Goal: Check status: Check status

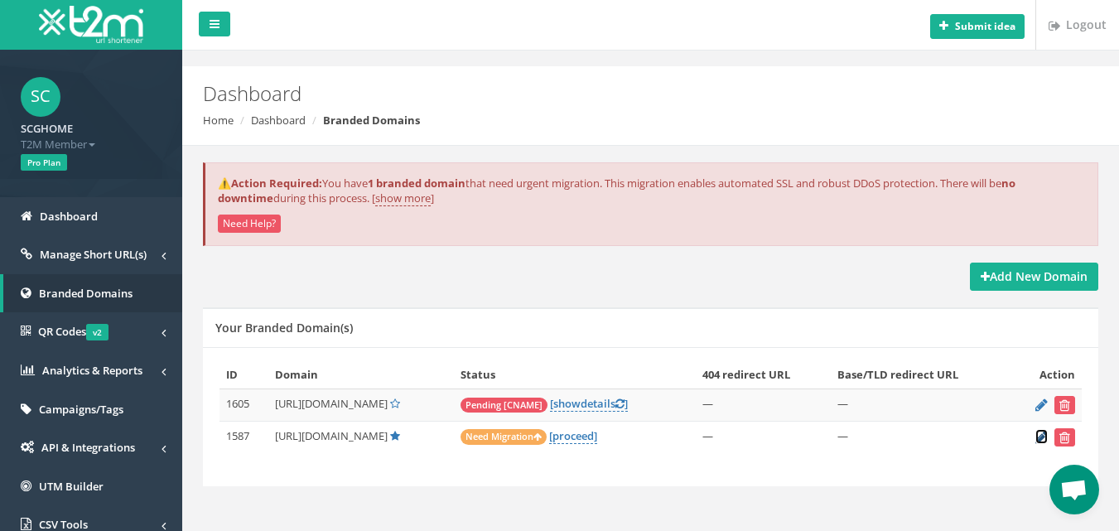
click at [1040, 436] on icon at bounding box center [1041, 436] width 12 height 11
click at [597, 437] on link "[proceed]" at bounding box center [573, 436] width 48 height 16
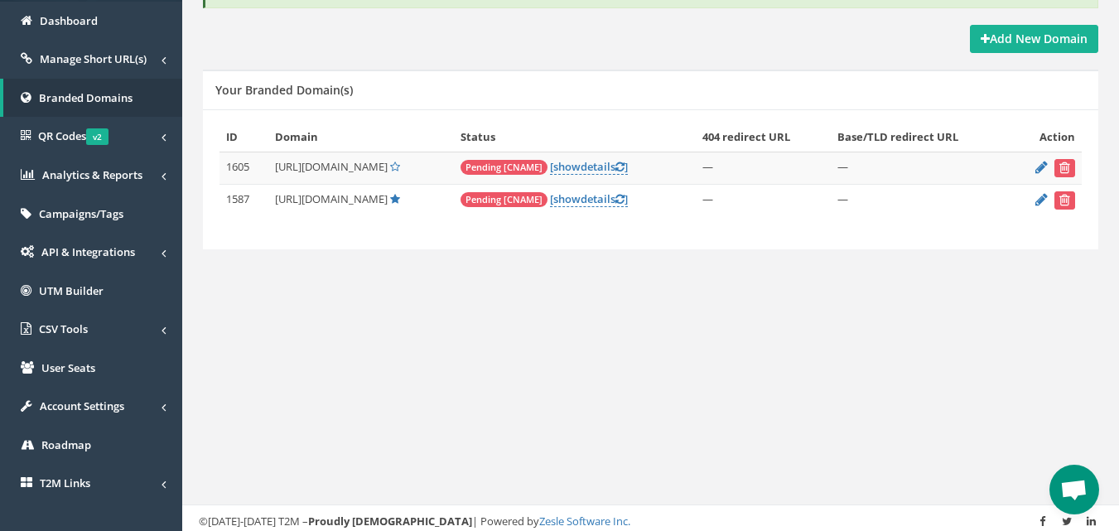
scroll to position [252, 0]
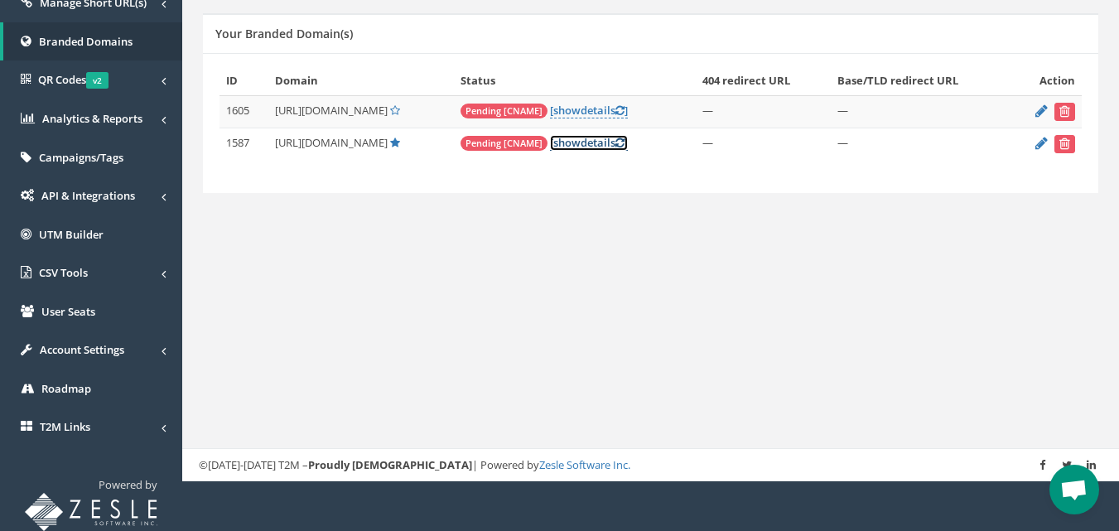
click at [616, 142] on link "[ show details ]" at bounding box center [589, 143] width 78 height 16
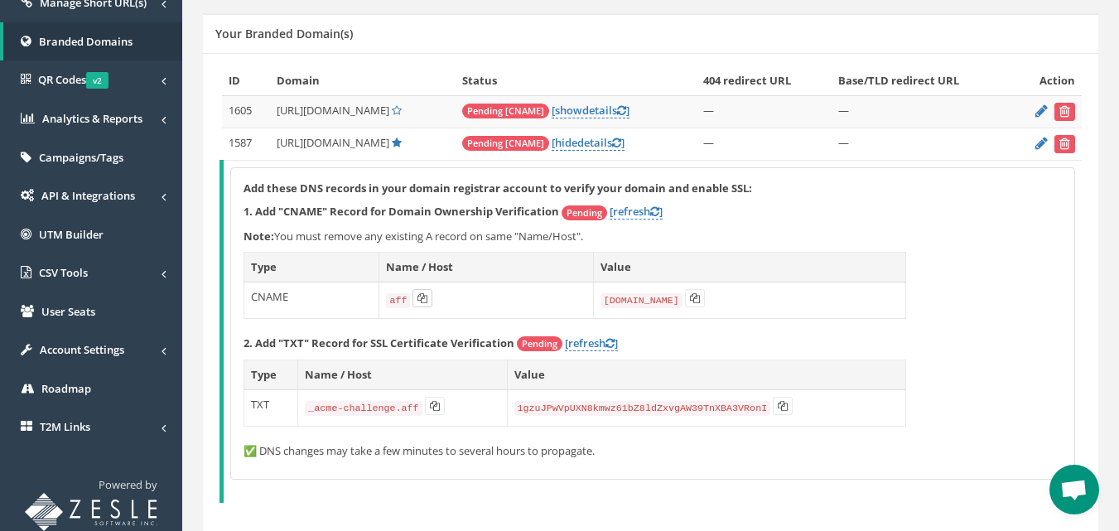
click at [417, 301] on icon at bounding box center [422, 298] width 10 height 10
click at [695, 300] on icon at bounding box center [695, 298] width 10 height 10
click at [430, 407] on icon at bounding box center [435, 406] width 10 height 10
click at [778, 406] on icon at bounding box center [783, 406] width 10 height 10
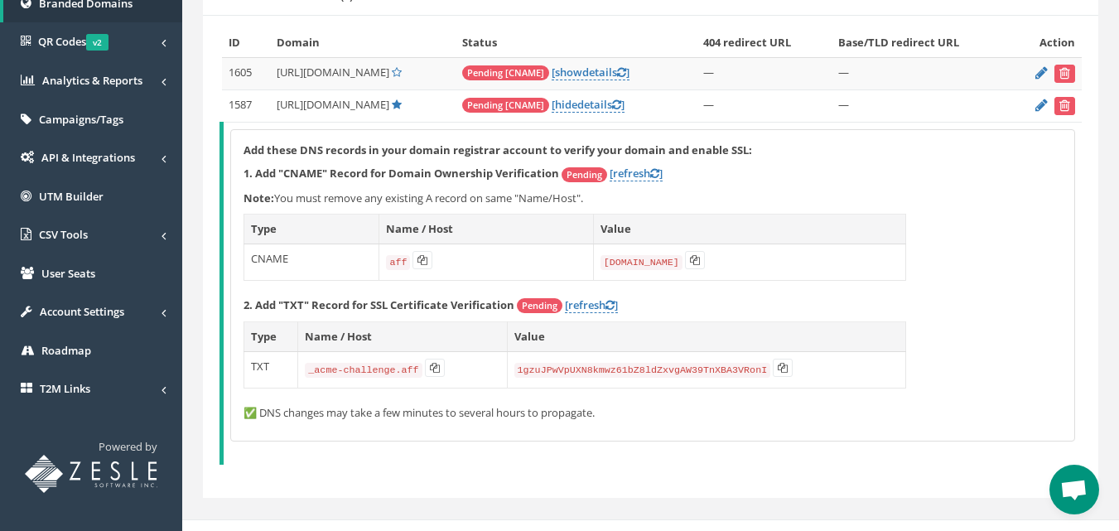
scroll to position [311, 0]
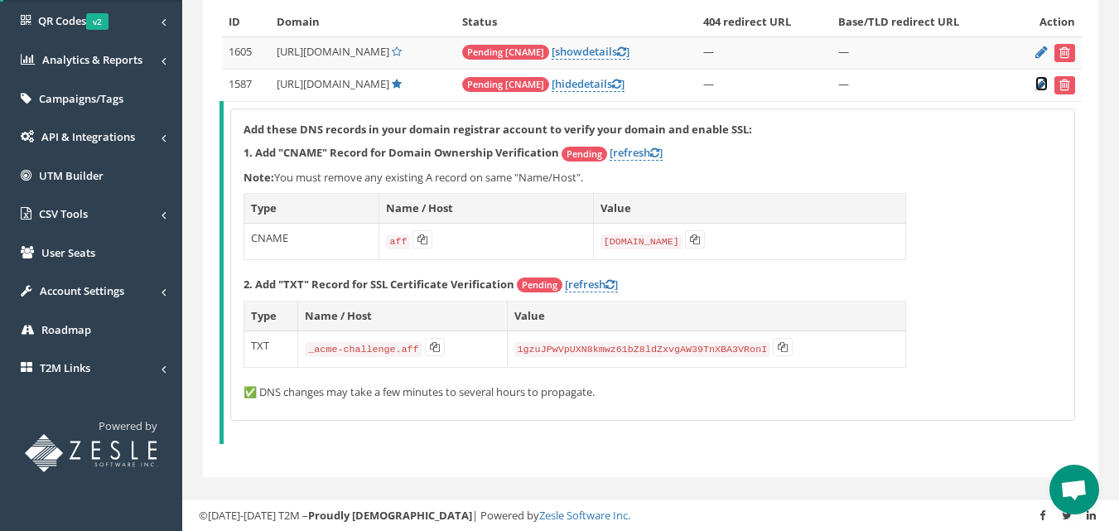
click at [1039, 84] on icon at bounding box center [1041, 84] width 12 height 11
click at [614, 51] on link "[ show details ]" at bounding box center [590, 52] width 78 height 16
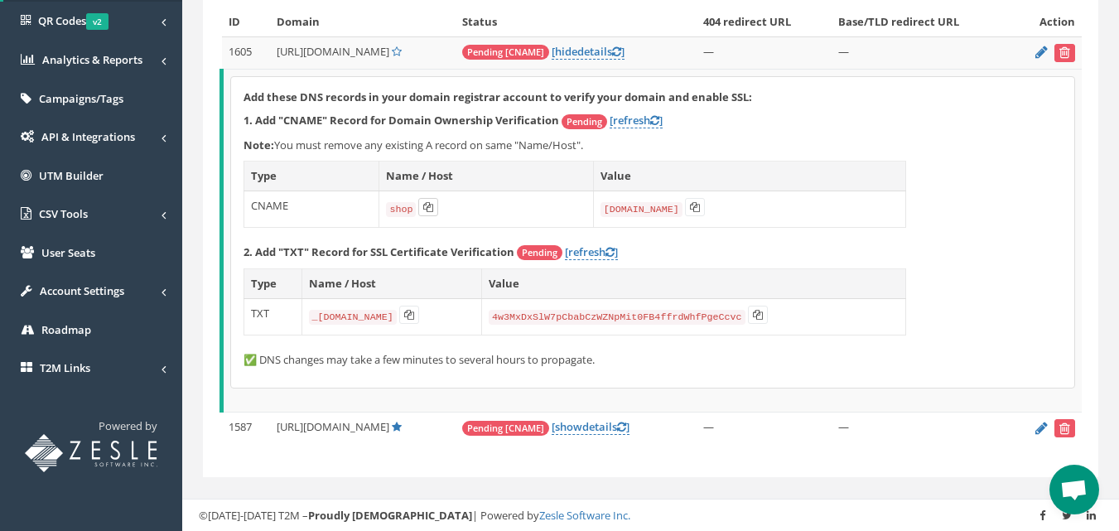
click at [428, 205] on icon at bounding box center [428, 207] width 10 height 10
click at [695, 207] on icon at bounding box center [695, 207] width 10 height 10
click at [414, 313] on icon at bounding box center [409, 315] width 10 height 10
click at [763, 315] on icon at bounding box center [758, 315] width 10 height 10
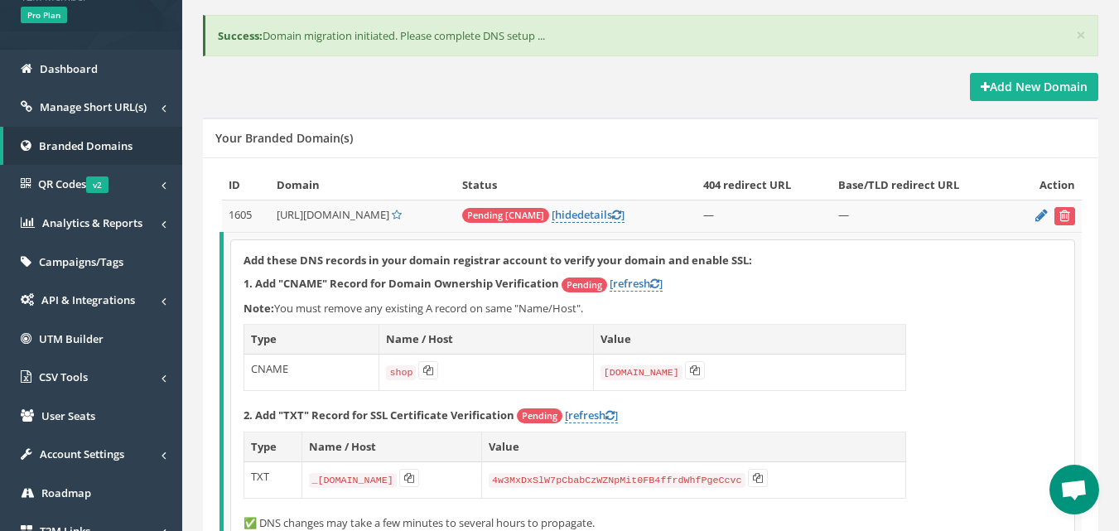
scroll to position [89, 0]
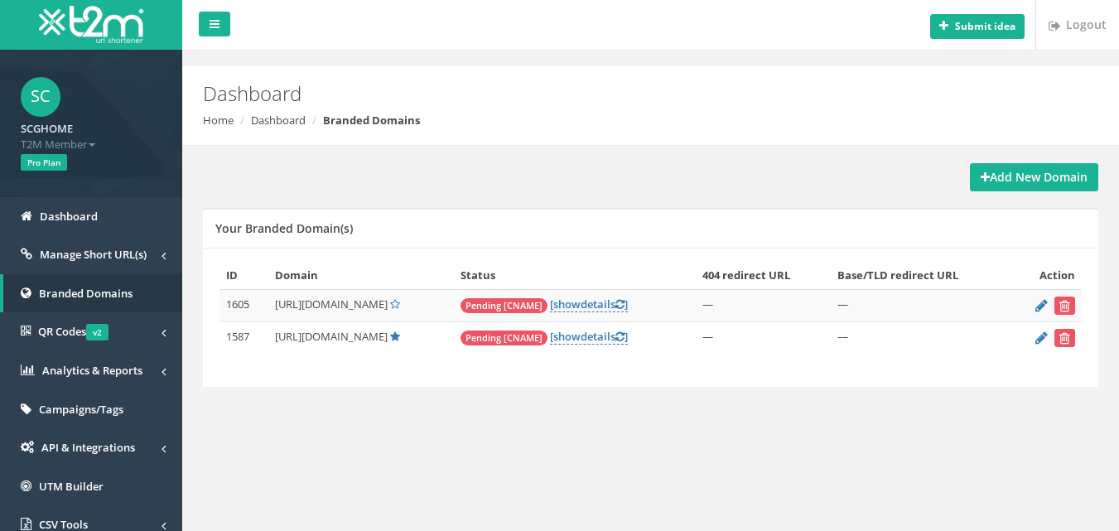
scroll to position [82, 0]
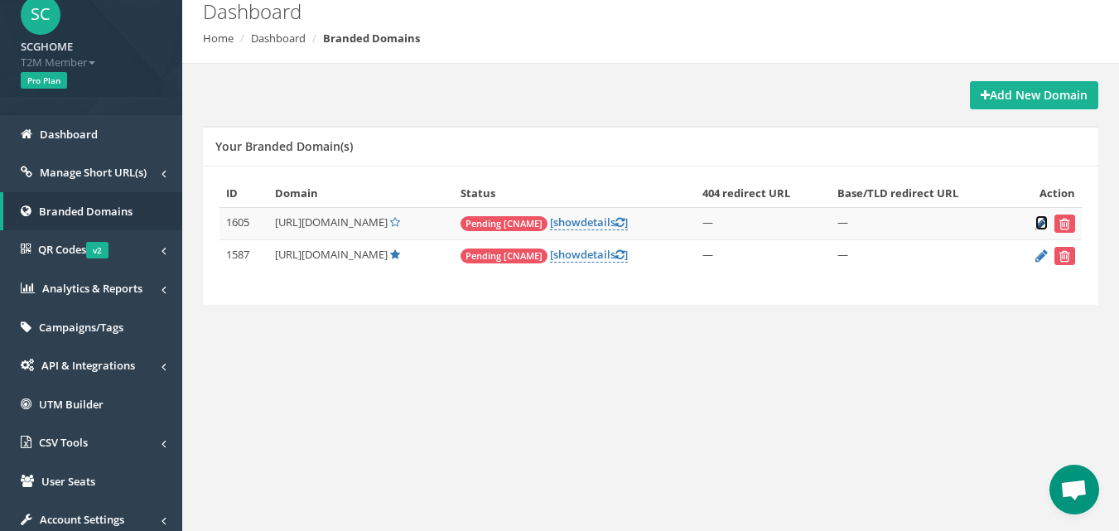
click at [1042, 223] on icon at bounding box center [1041, 223] width 12 height 11
click at [609, 254] on link "[ show details ]" at bounding box center [589, 255] width 78 height 16
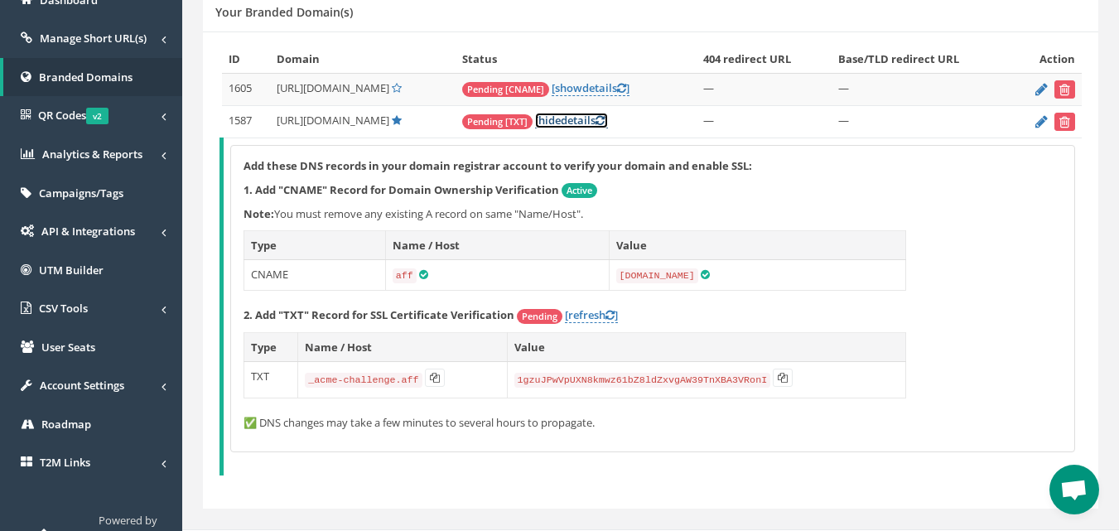
scroll to position [252, 0]
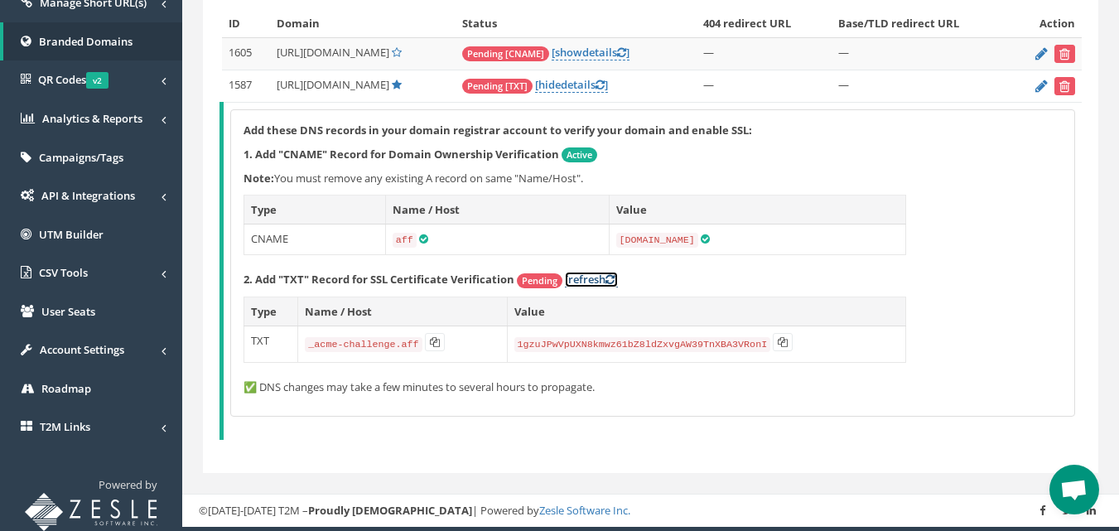
click at [595, 279] on link "[refresh ]" at bounding box center [591, 280] width 53 height 16
click at [590, 279] on link "[refresh ]" at bounding box center [591, 280] width 53 height 16
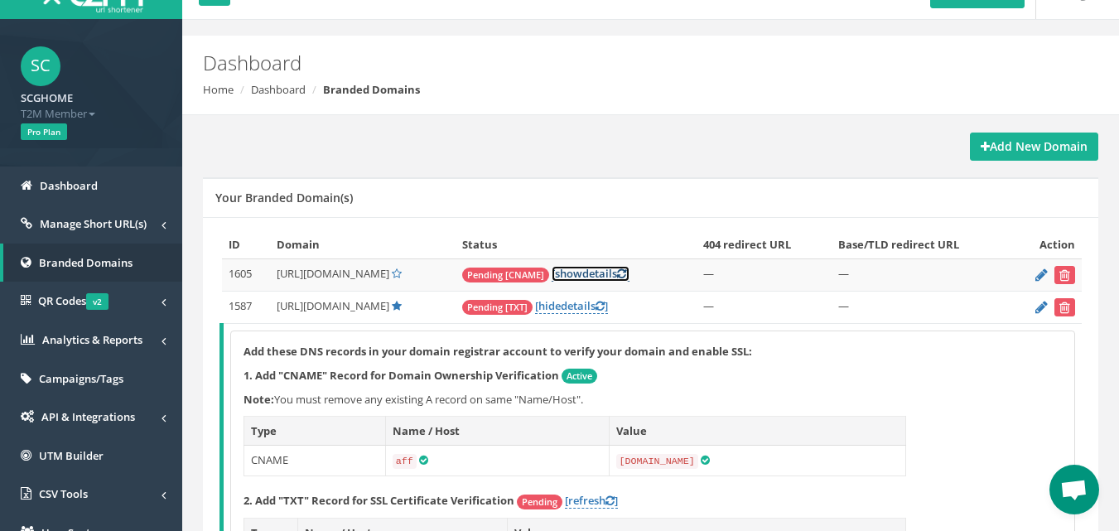
click at [605, 274] on link "[ show details ]" at bounding box center [590, 274] width 78 height 16
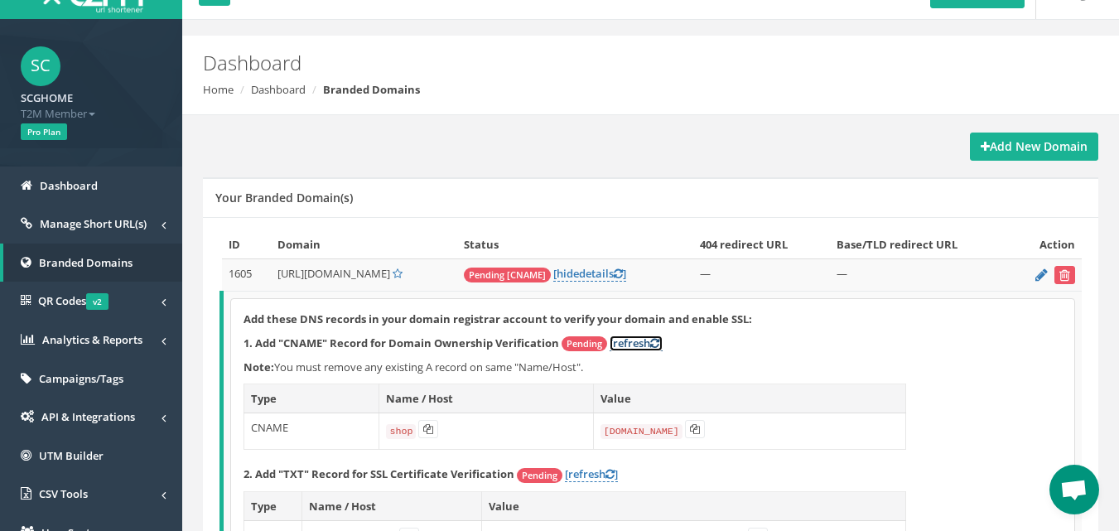
click at [642, 342] on link "[refresh ]" at bounding box center [635, 343] width 53 height 16
click at [633, 340] on link "[refresh ]" at bounding box center [635, 343] width 53 height 16
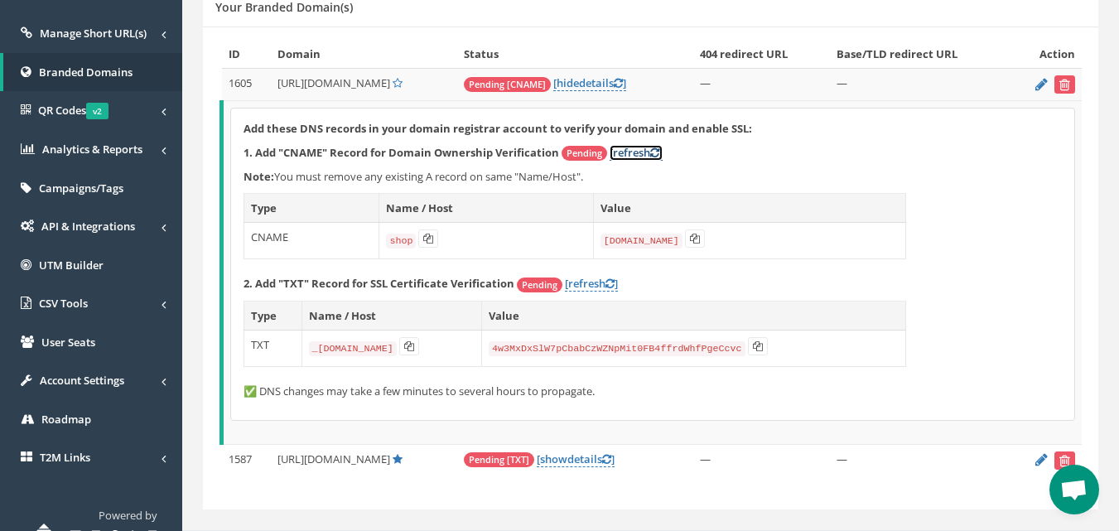
scroll to position [252, 0]
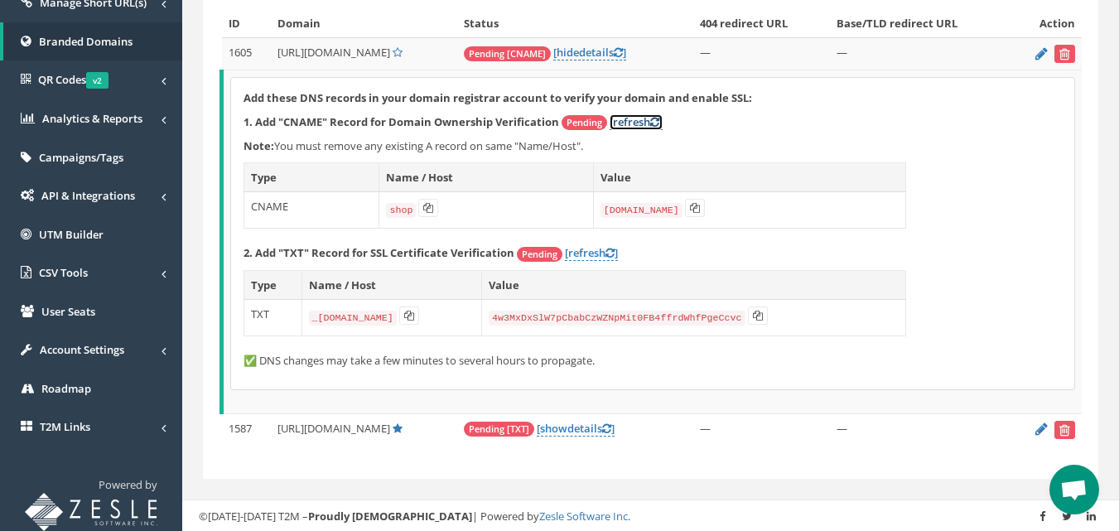
click at [630, 122] on link "[refresh ]" at bounding box center [635, 122] width 53 height 16
click at [643, 123] on link "[refresh ]" at bounding box center [635, 122] width 53 height 16
click at [589, 431] on link "[ show details ]" at bounding box center [576, 429] width 78 height 16
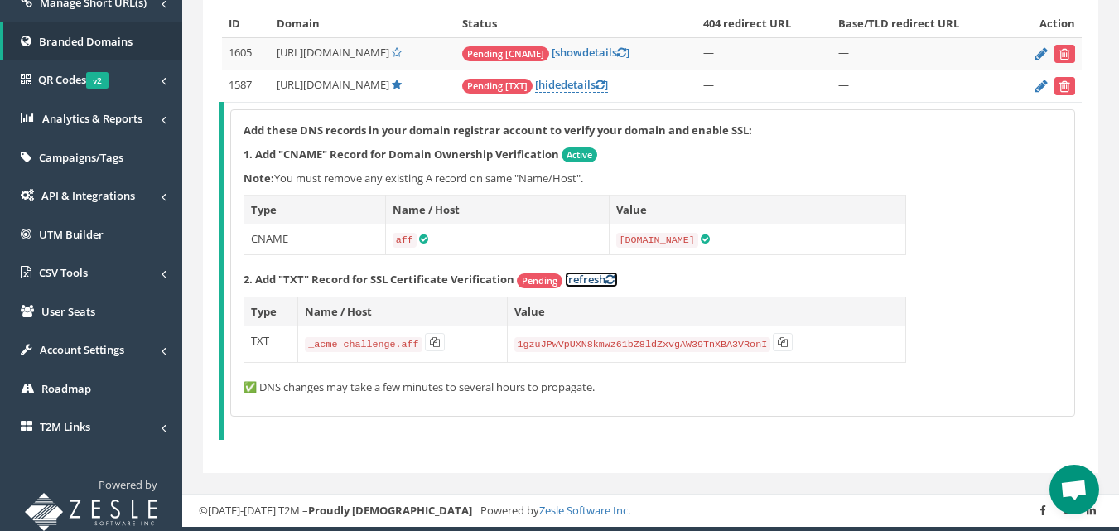
click at [585, 278] on link "[refresh ]" at bounding box center [591, 280] width 53 height 16
click at [610, 275] on icon at bounding box center [609, 279] width 9 height 11
click at [594, 276] on link "[refresh ]" at bounding box center [591, 280] width 53 height 16
click at [610, 277] on icon at bounding box center [609, 279] width 9 height 11
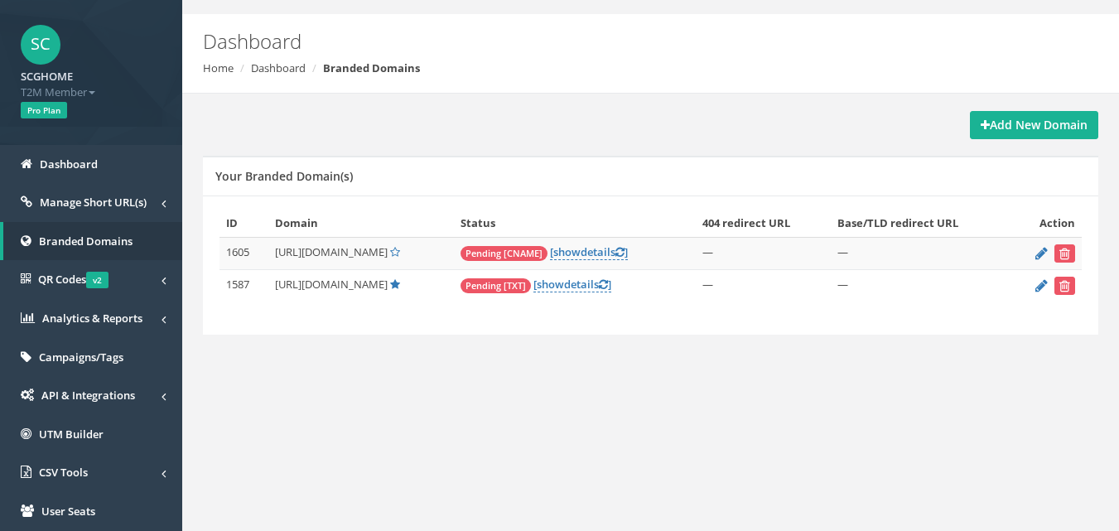
scroll to position [31, 0]
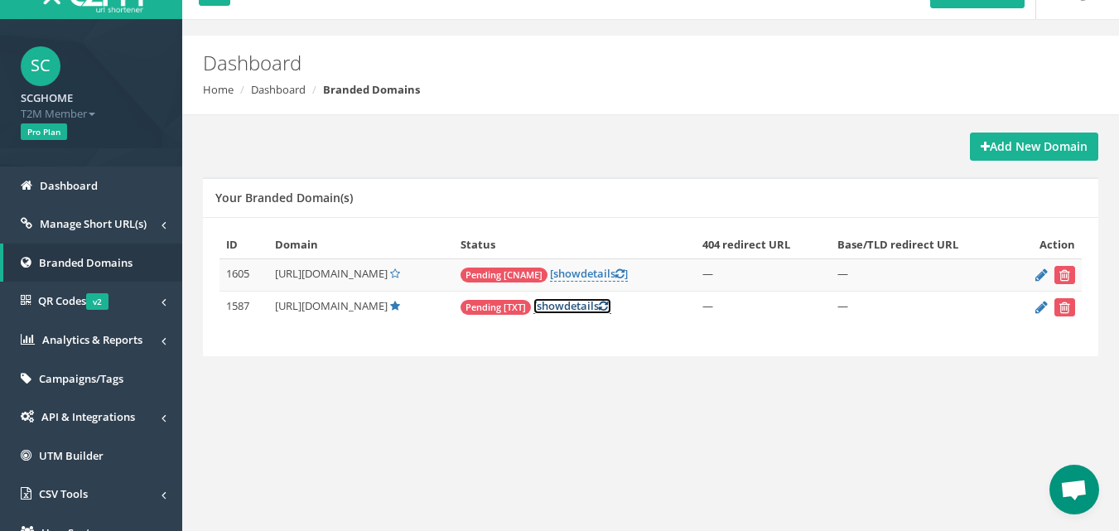
click at [605, 305] on link "[ show details ]" at bounding box center [572, 306] width 78 height 16
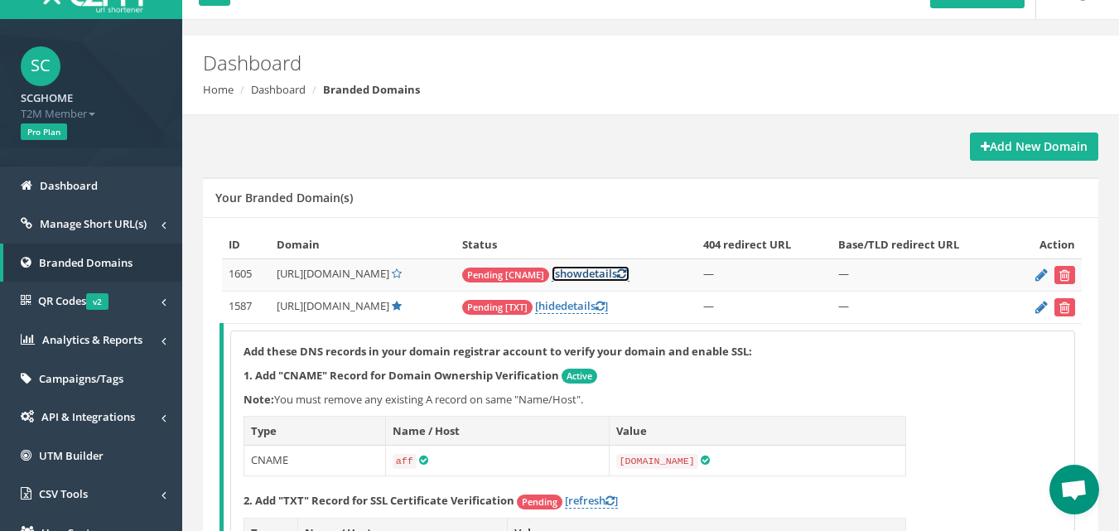
click at [614, 272] on link "[ show details ]" at bounding box center [590, 274] width 78 height 16
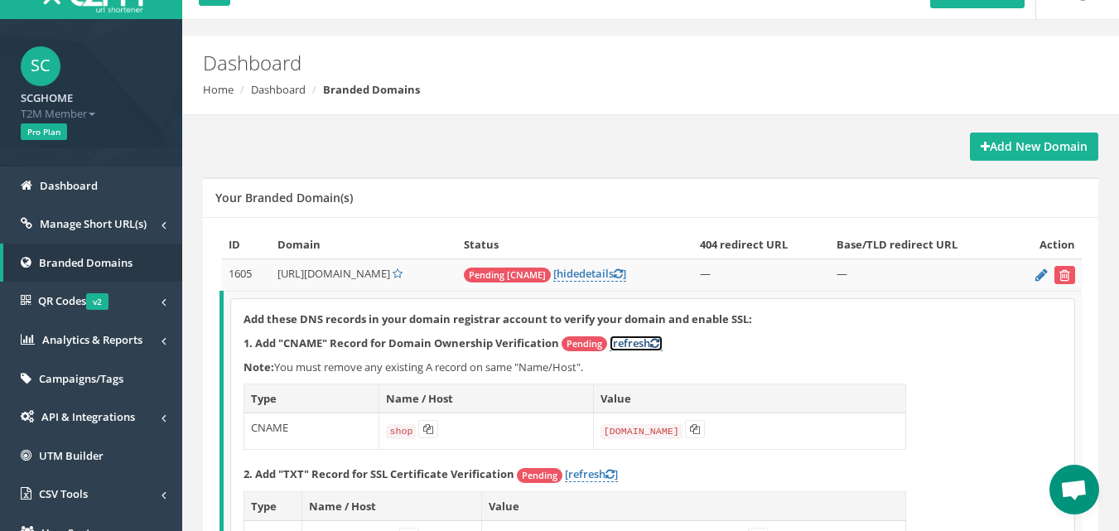
click at [643, 345] on link "[refresh ]" at bounding box center [635, 343] width 53 height 16
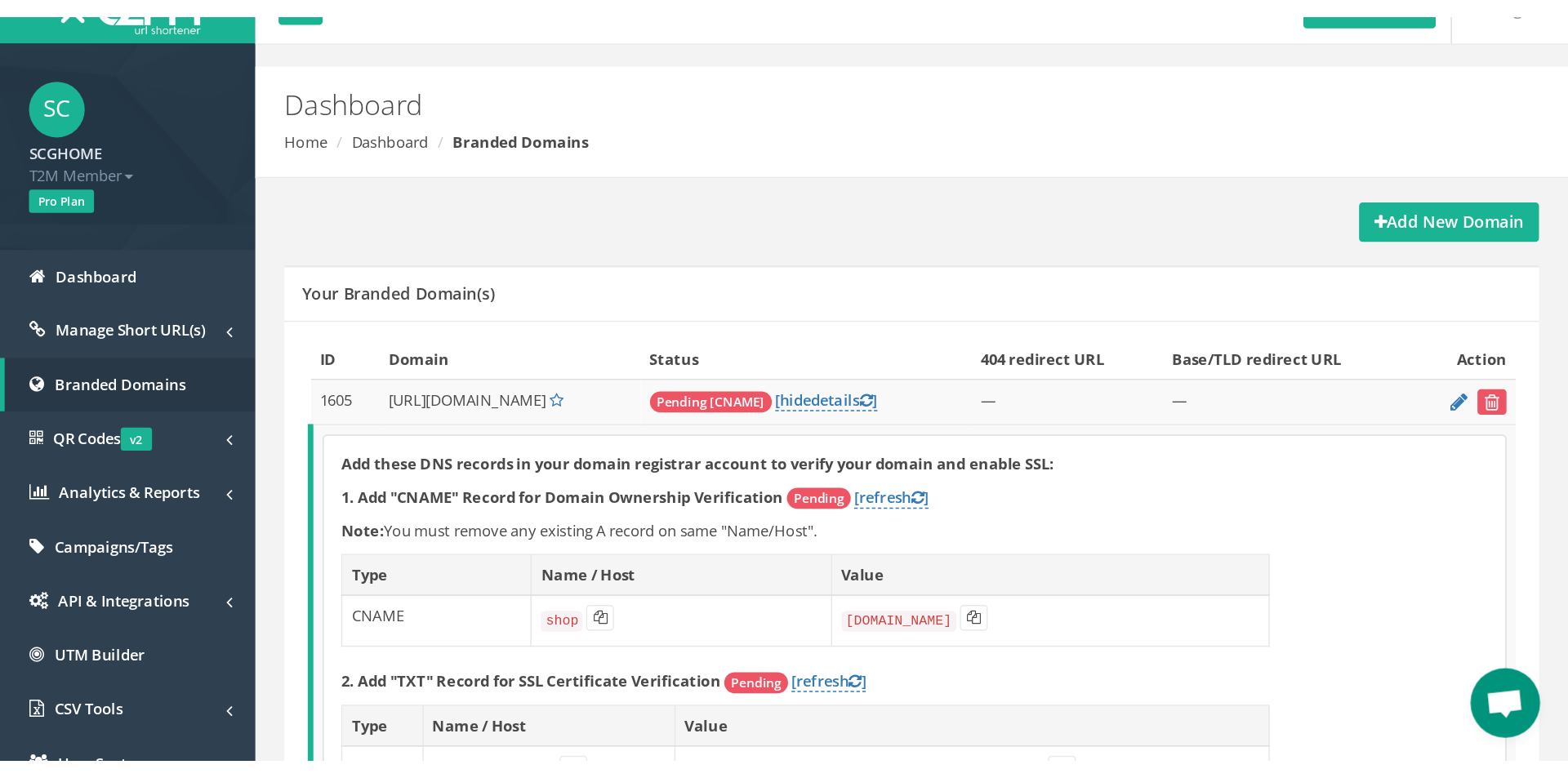
scroll to position [0, 0]
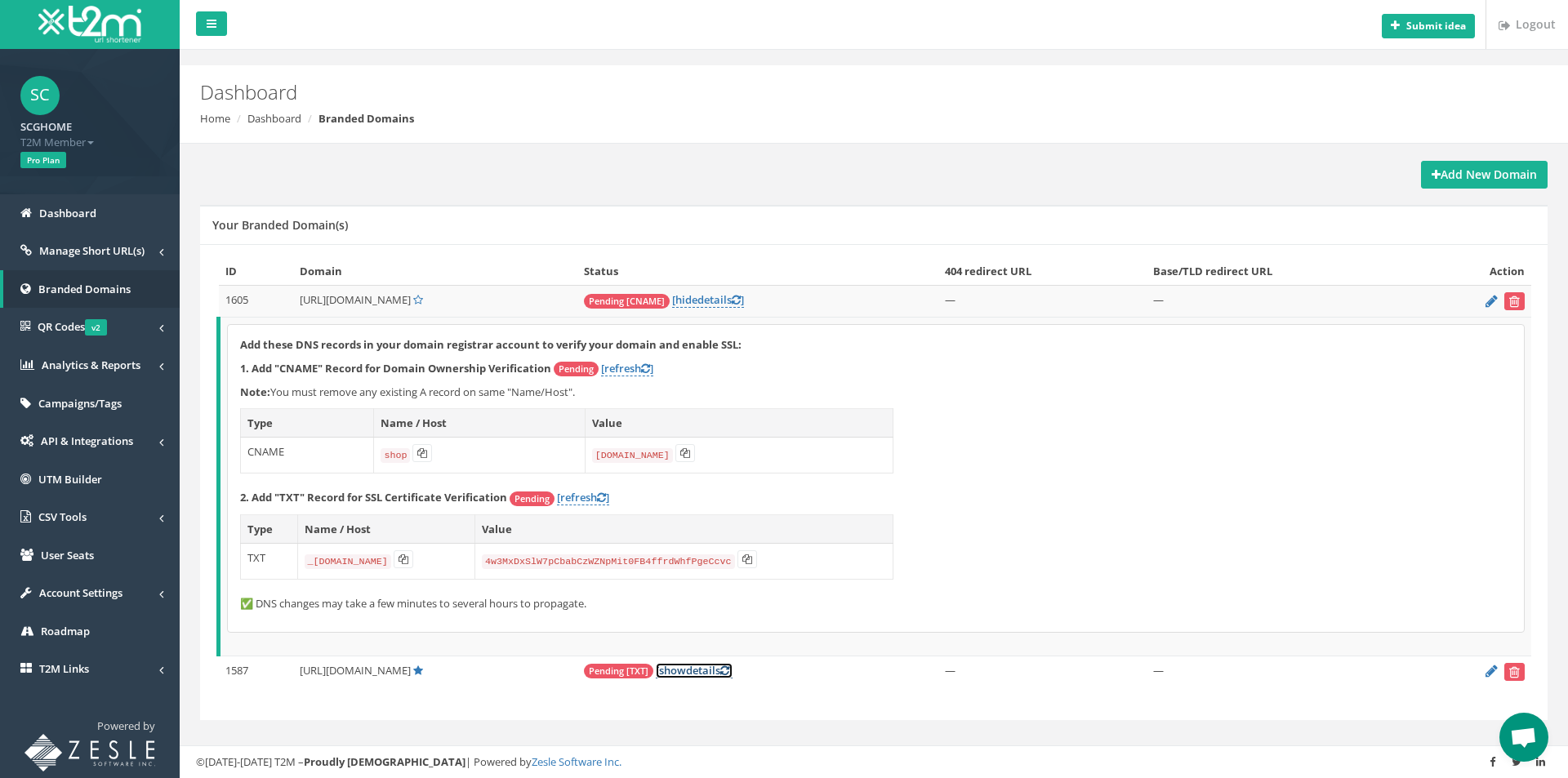
click at [725, 523] on link "[ show details ]" at bounding box center [694, 671] width 77 height 16
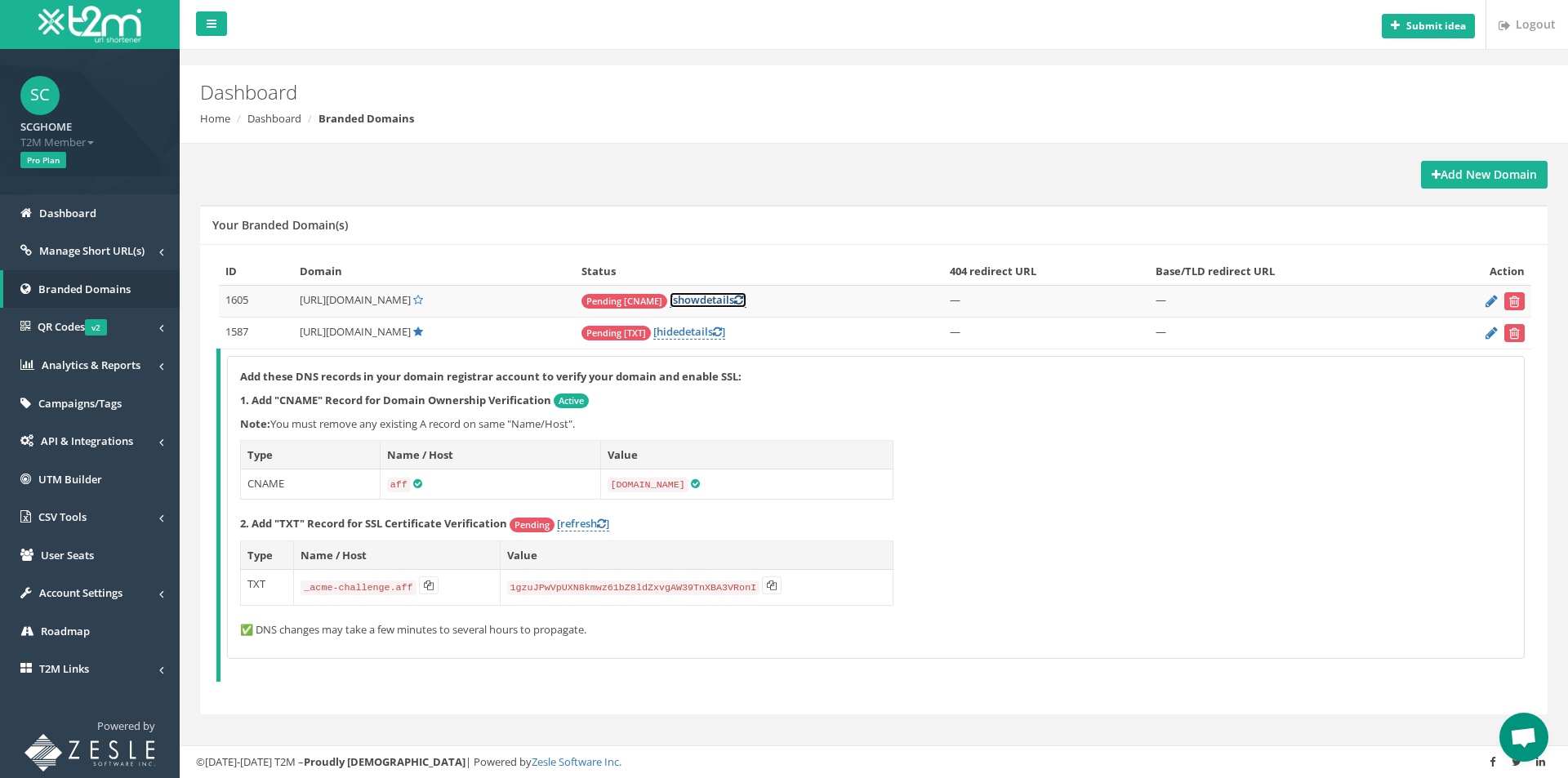
click at [700, 299] on span "show" at bounding box center [685, 299] width 27 height 15
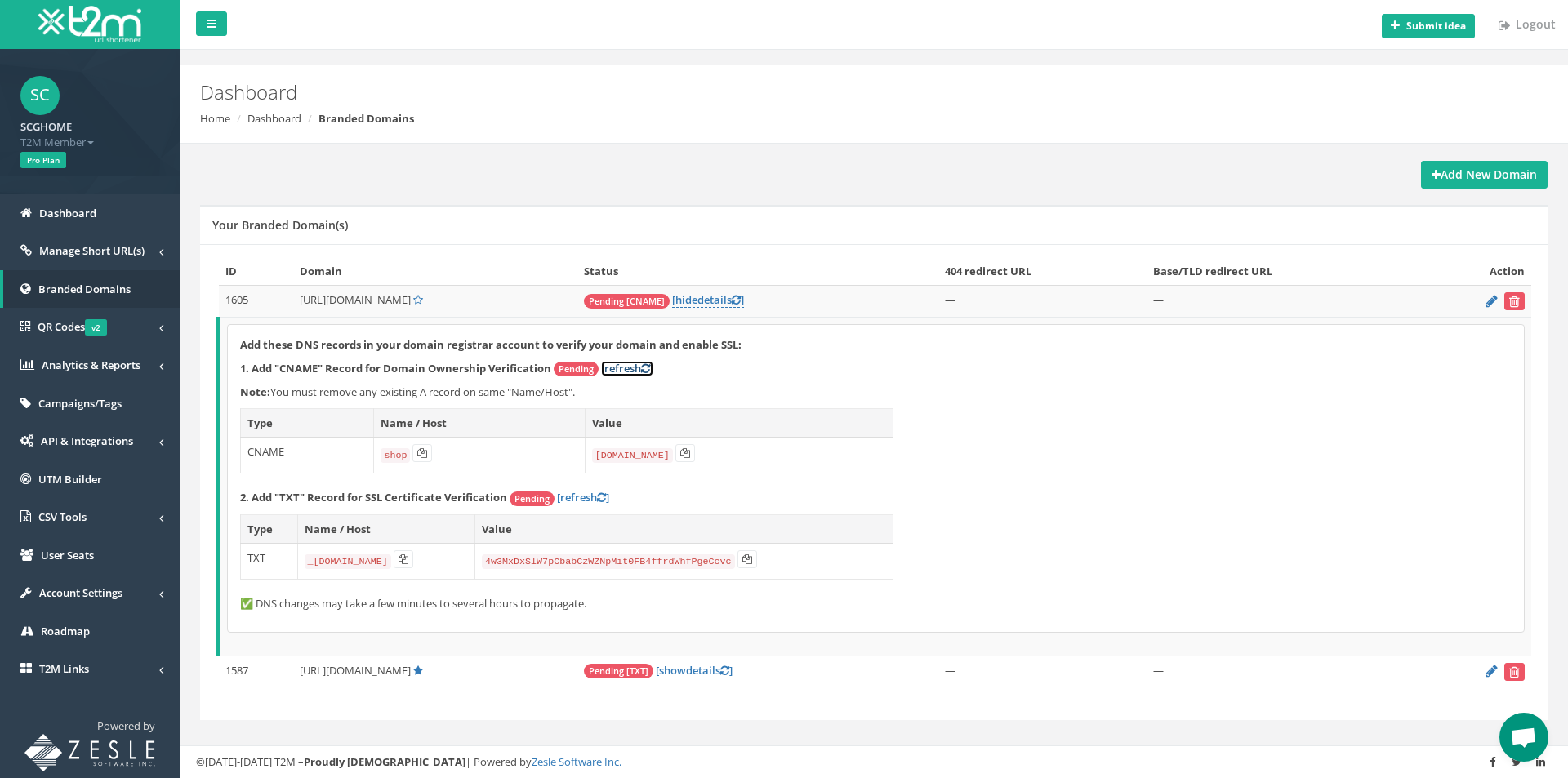
click at [638, 373] on link "[refresh ]" at bounding box center [626, 369] width 52 height 16
click at [631, 367] on link "[refresh ]" at bounding box center [626, 369] width 52 height 16
click at [720, 523] on link "[ show details ]" at bounding box center [694, 671] width 77 height 16
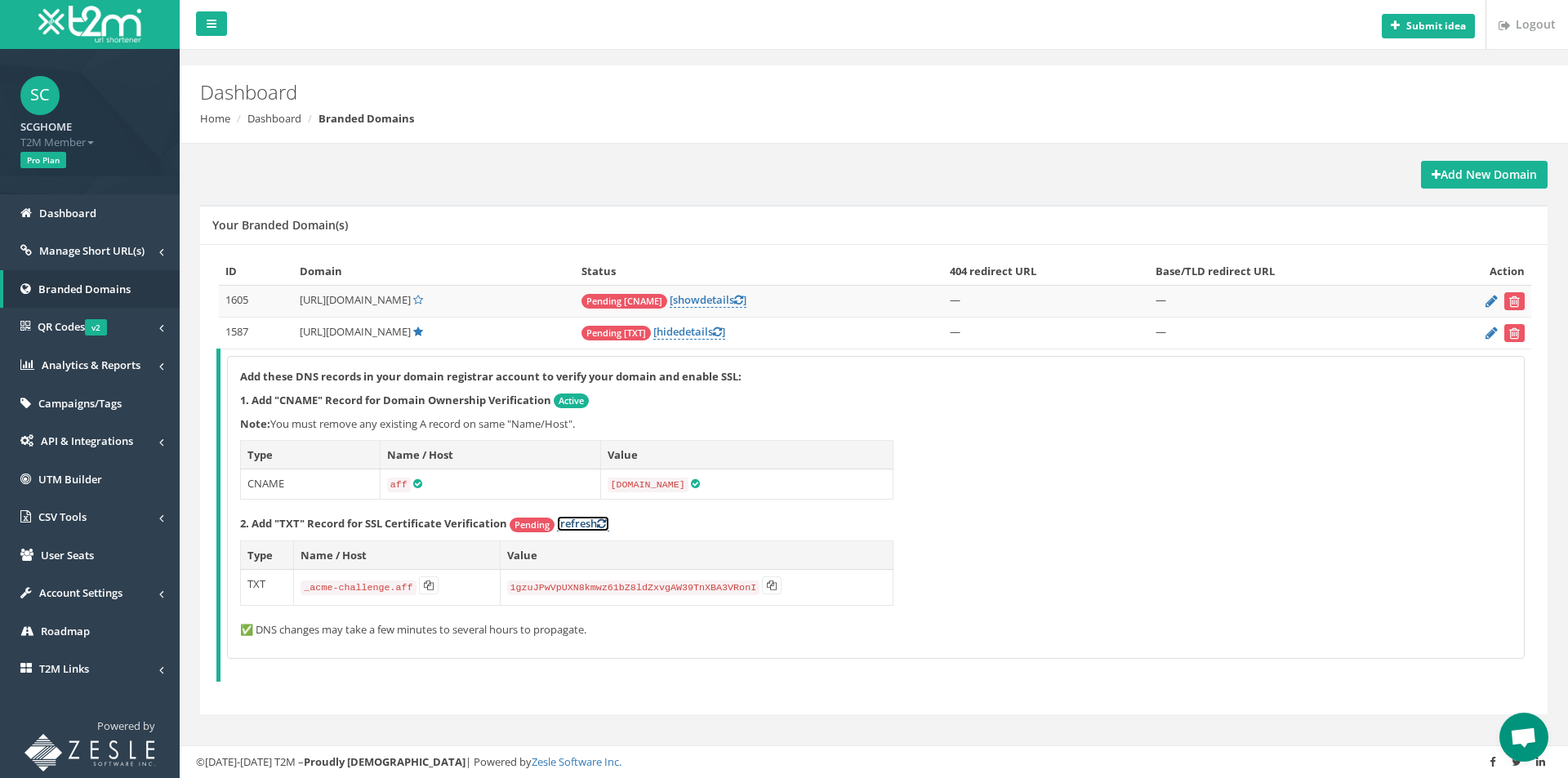
click at [577, 523] on link "[refresh ]" at bounding box center [583, 524] width 52 height 16
click at [592, 523] on link "[refresh ]" at bounding box center [583, 524] width 52 height 16
click at [601, 522] on icon at bounding box center [601, 524] width 9 height 11
click at [586, 523] on link "[refresh ]" at bounding box center [583, 524] width 52 height 16
click at [747, 297] on link "[ show details ]" at bounding box center [708, 300] width 77 height 16
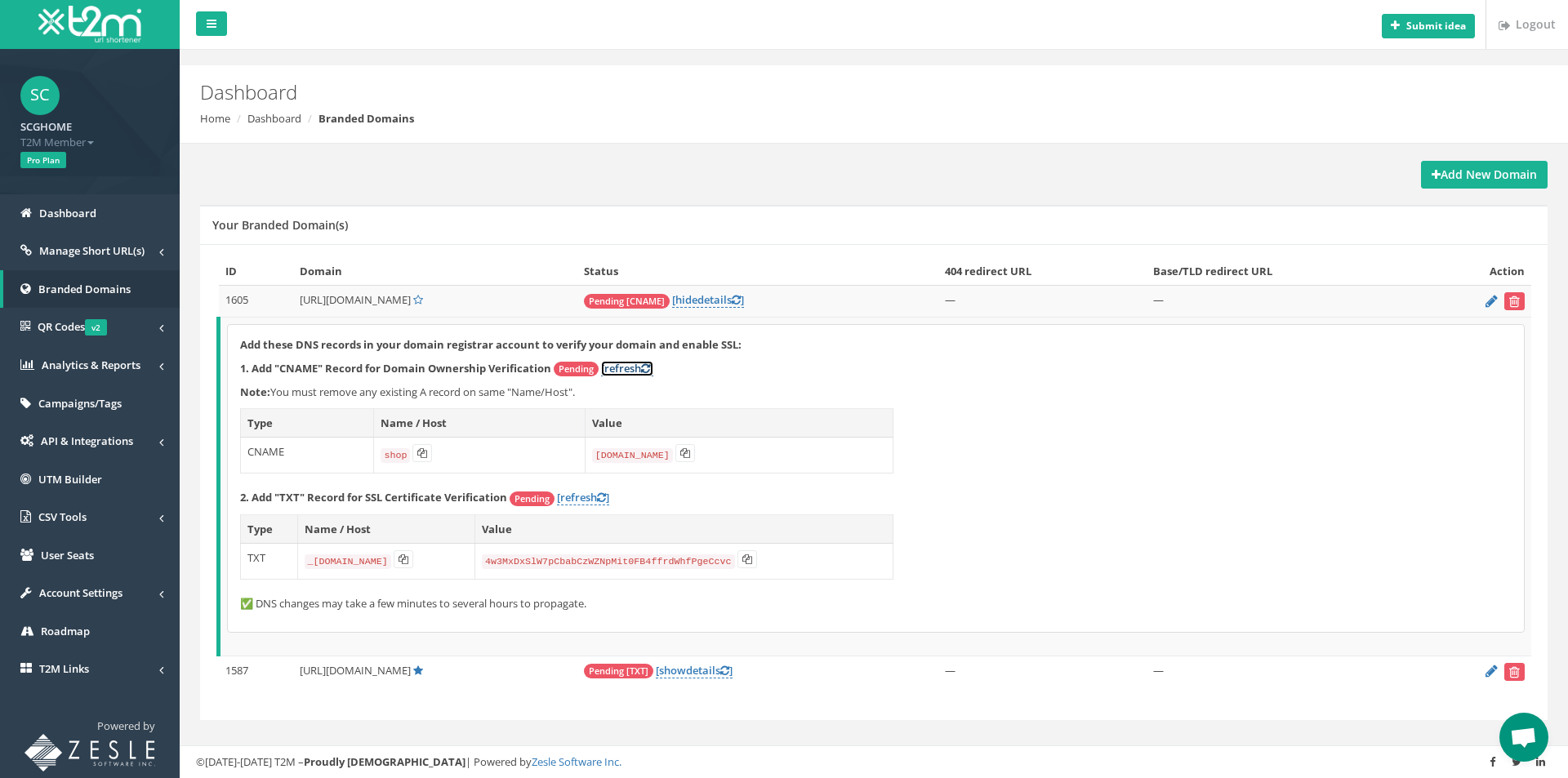
click at [624, 369] on link "[refresh ]" at bounding box center [626, 369] width 52 height 16
click at [634, 373] on link "[refresh ]" at bounding box center [626, 369] width 52 height 16
click at [572, 496] on link "[refresh ]" at bounding box center [583, 498] width 52 height 16
click at [731, 297] on link "[ hide details ]" at bounding box center [707, 300] width 72 height 16
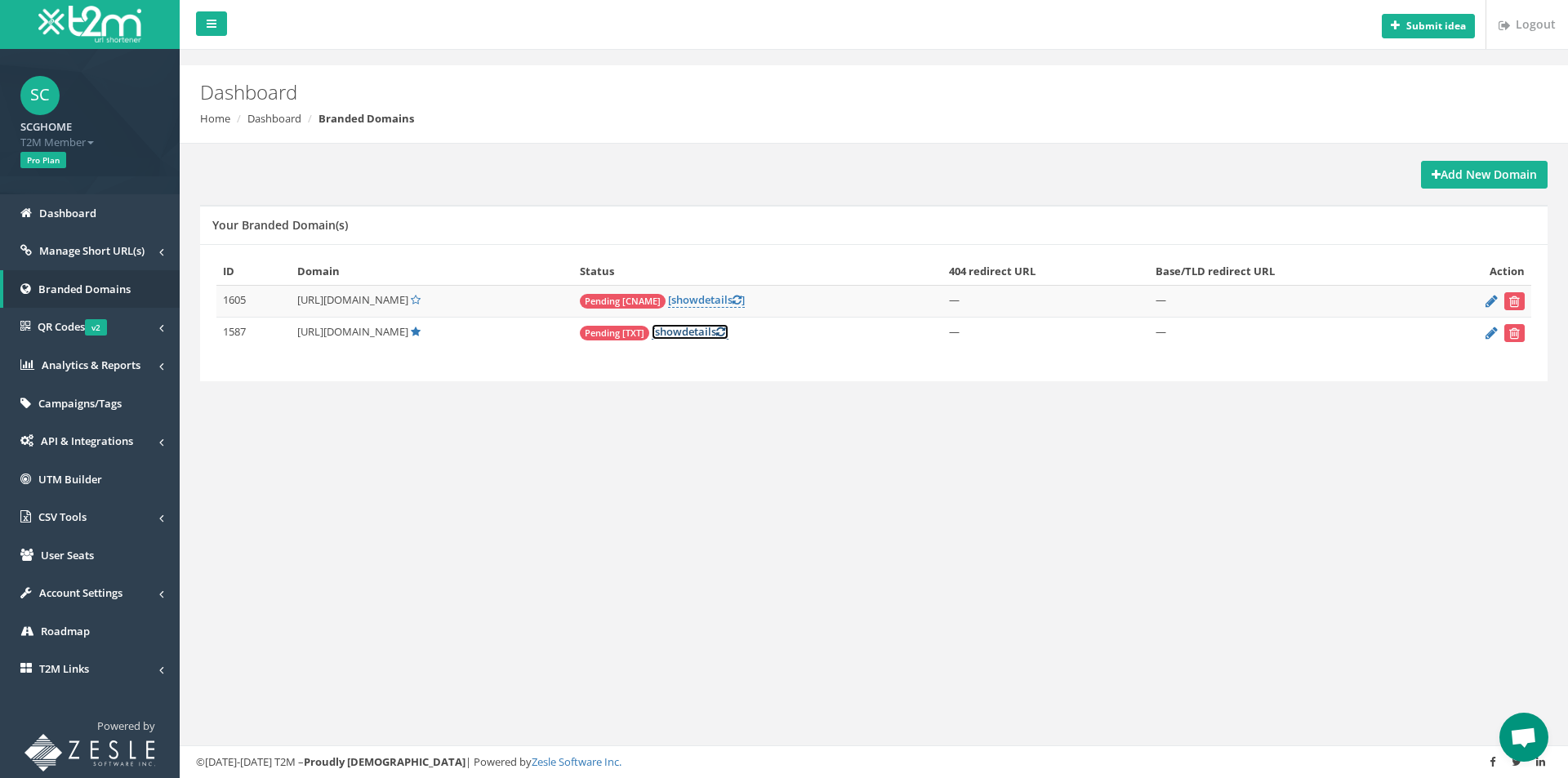
click at [729, 335] on link "[ show details ]" at bounding box center [690, 332] width 77 height 16
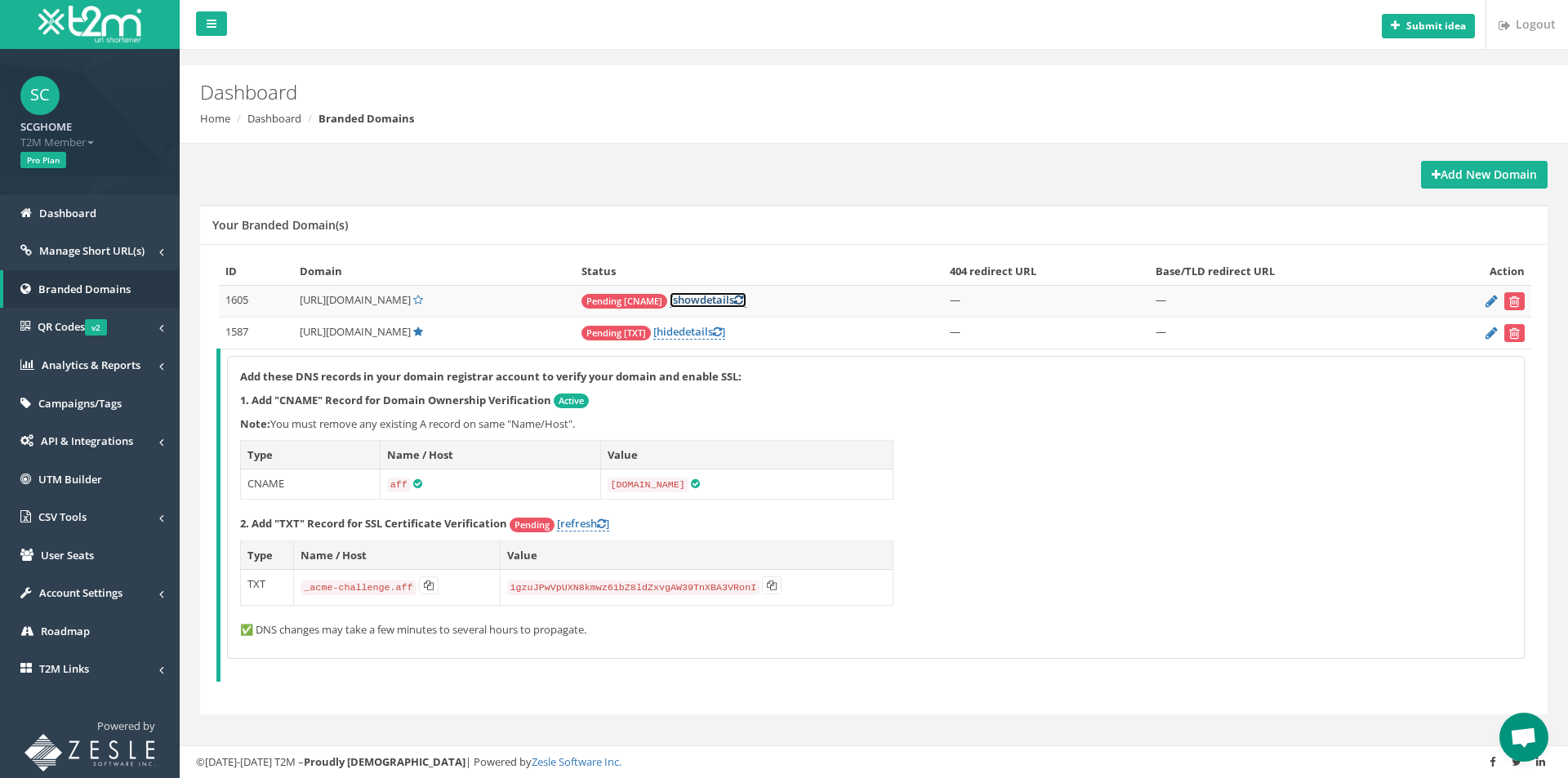
click at [747, 300] on link "[ show details ]" at bounding box center [708, 300] width 77 height 16
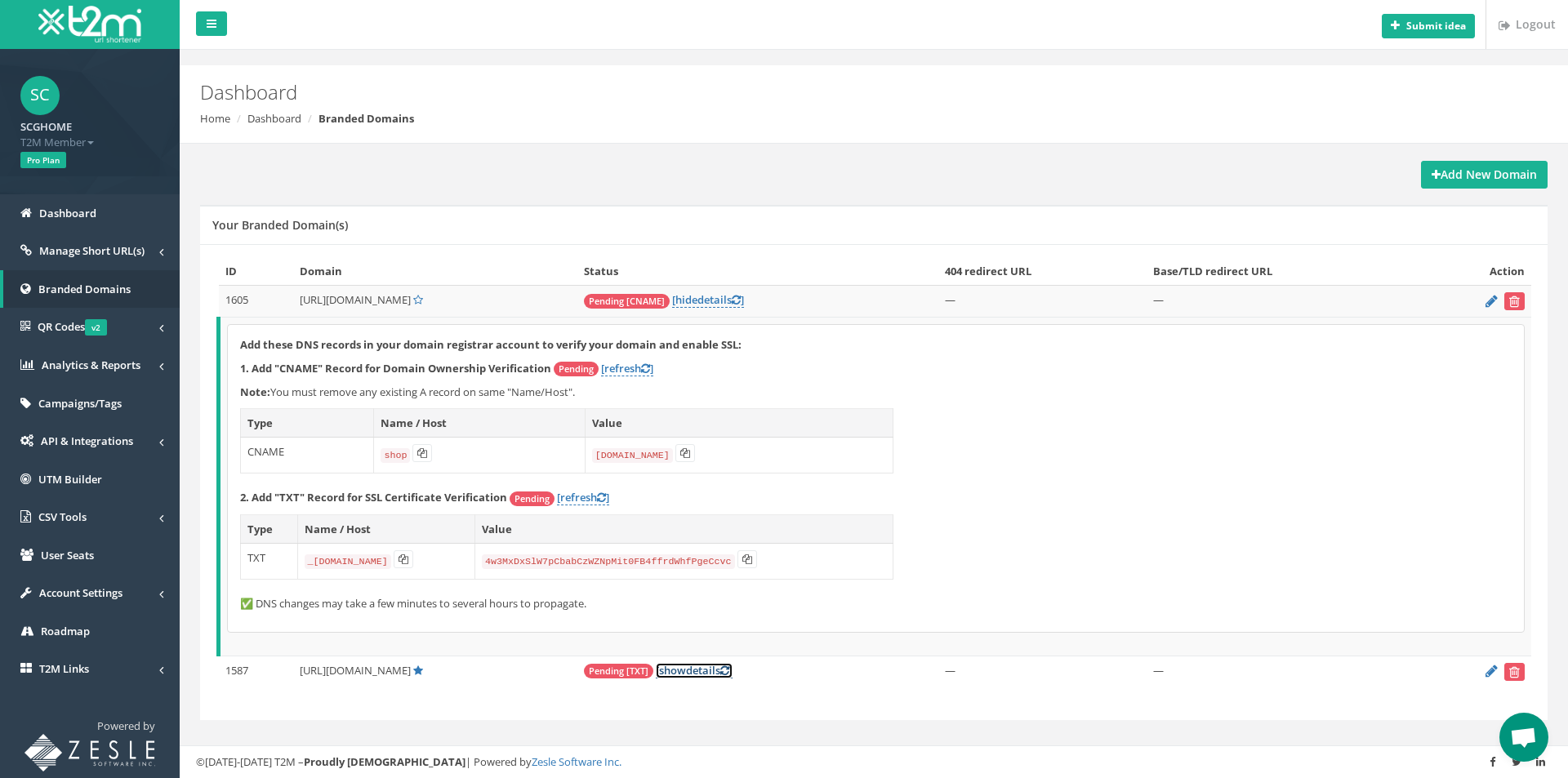
click at [686, 523] on span "show" at bounding box center [672, 670] width 27 height 15
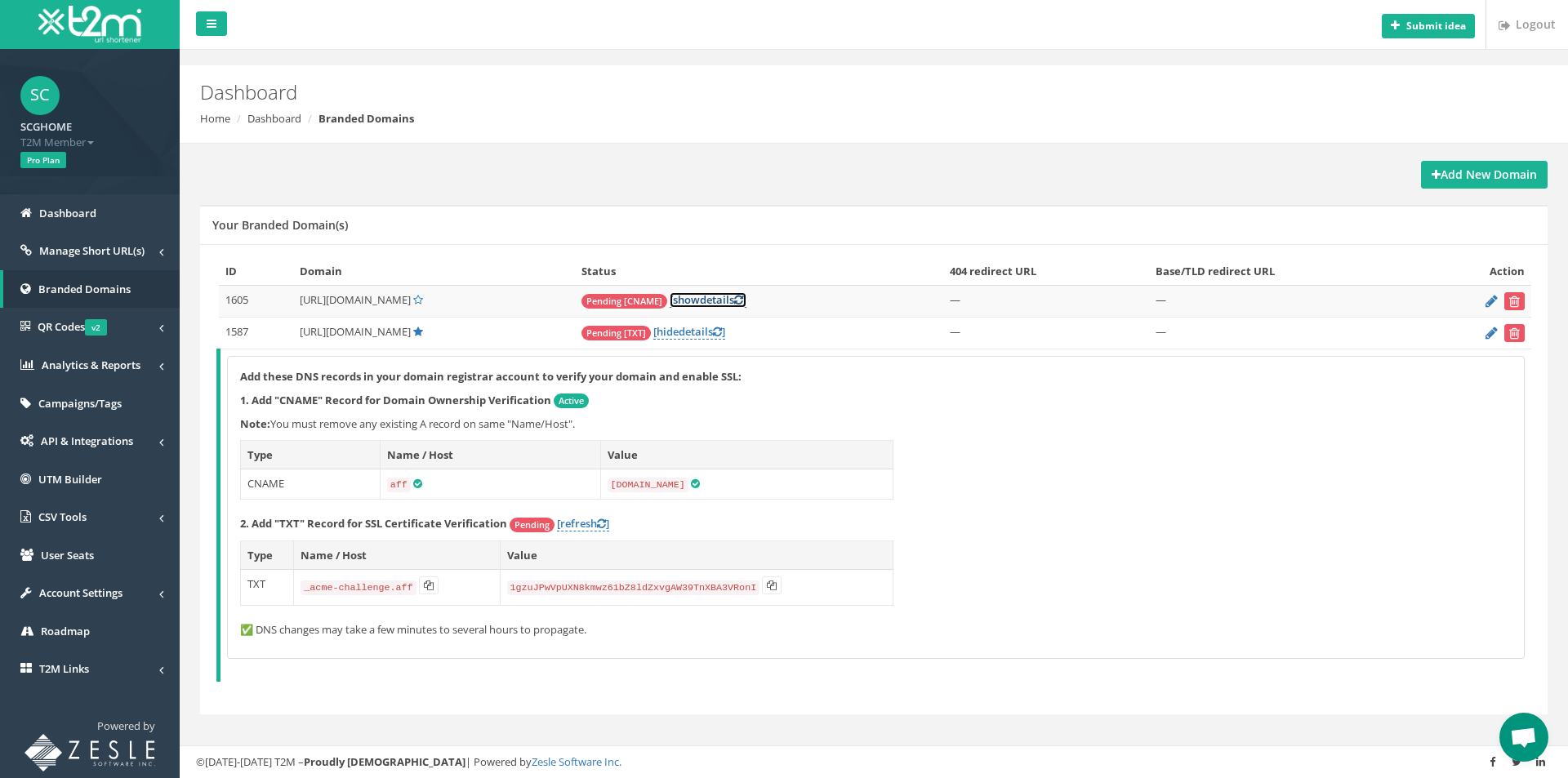
click at [747, 300] on link "[ show details ]" at bounding box center [708, 300] width 77 height 16
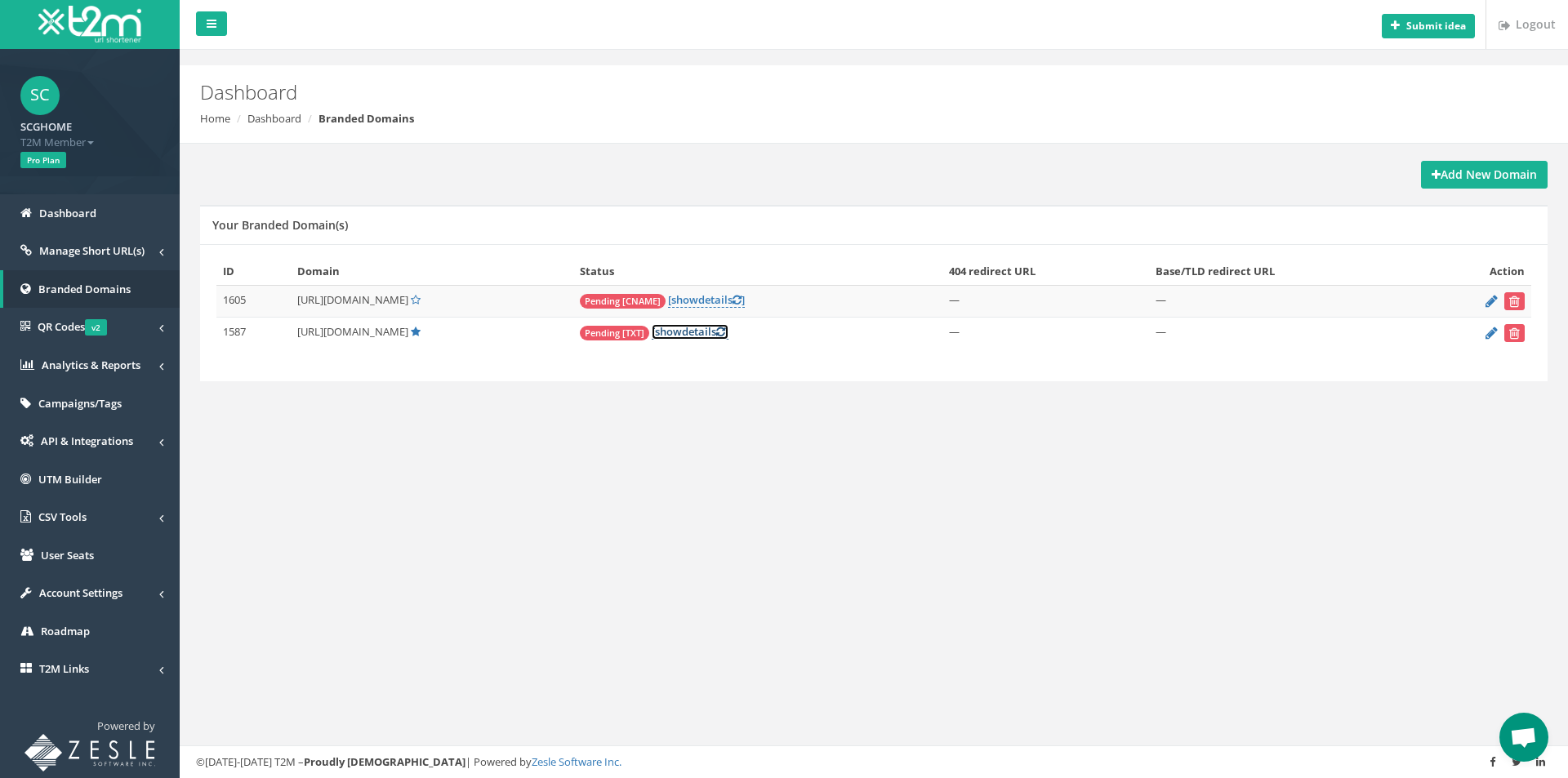
click at [729, 329] on link "[ show details ]" at bounding box center [690, 332] width 77 height 16
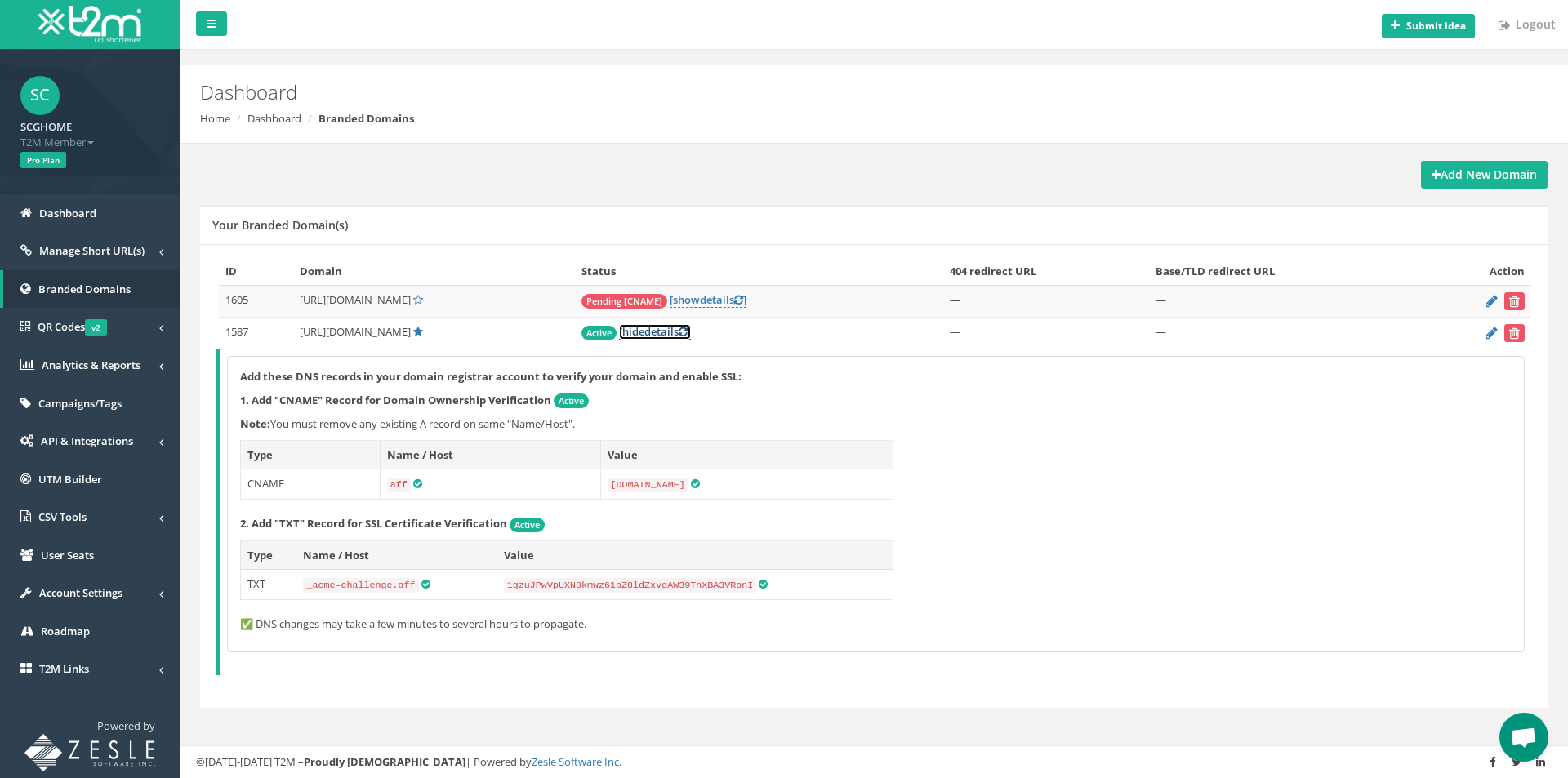
click at [684, 337] on link "[ hide details ]" at bounding box center [655, 332] width 72 height 16
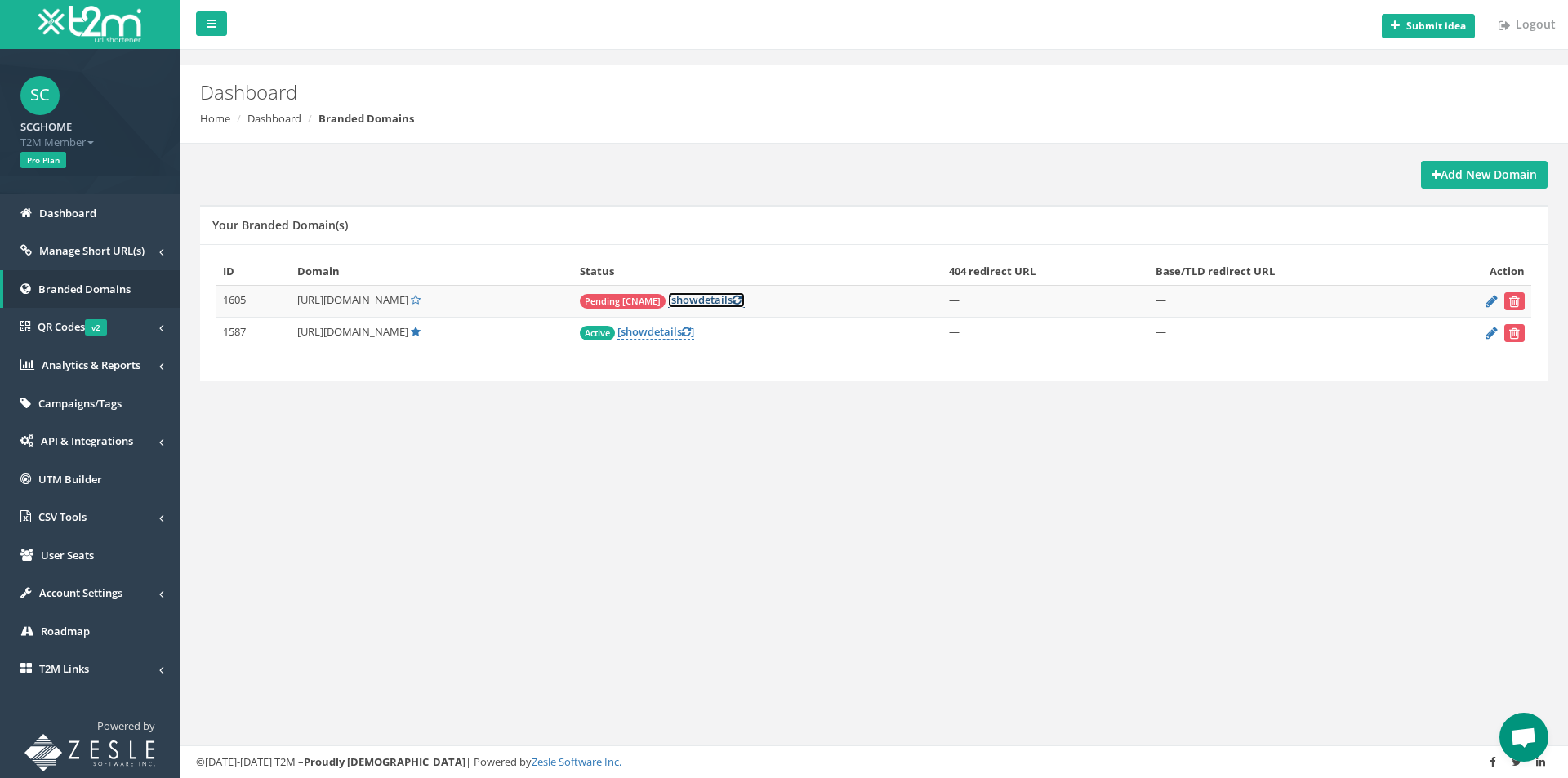
click at [745, 299] on link "[ show details ]" at bounding box center [706, 300] width 77 height 16
click at [104, 293] on span "Branded Domains" at bounding box center [85, 289] width 93 height 15
click at [736, 296] on link "[ show details ]" at bounding box center [700, 300] width 77 height 16
click at [739, 298] on link "[ show details ]" at bounding box center [700, 300] width 77 height 16
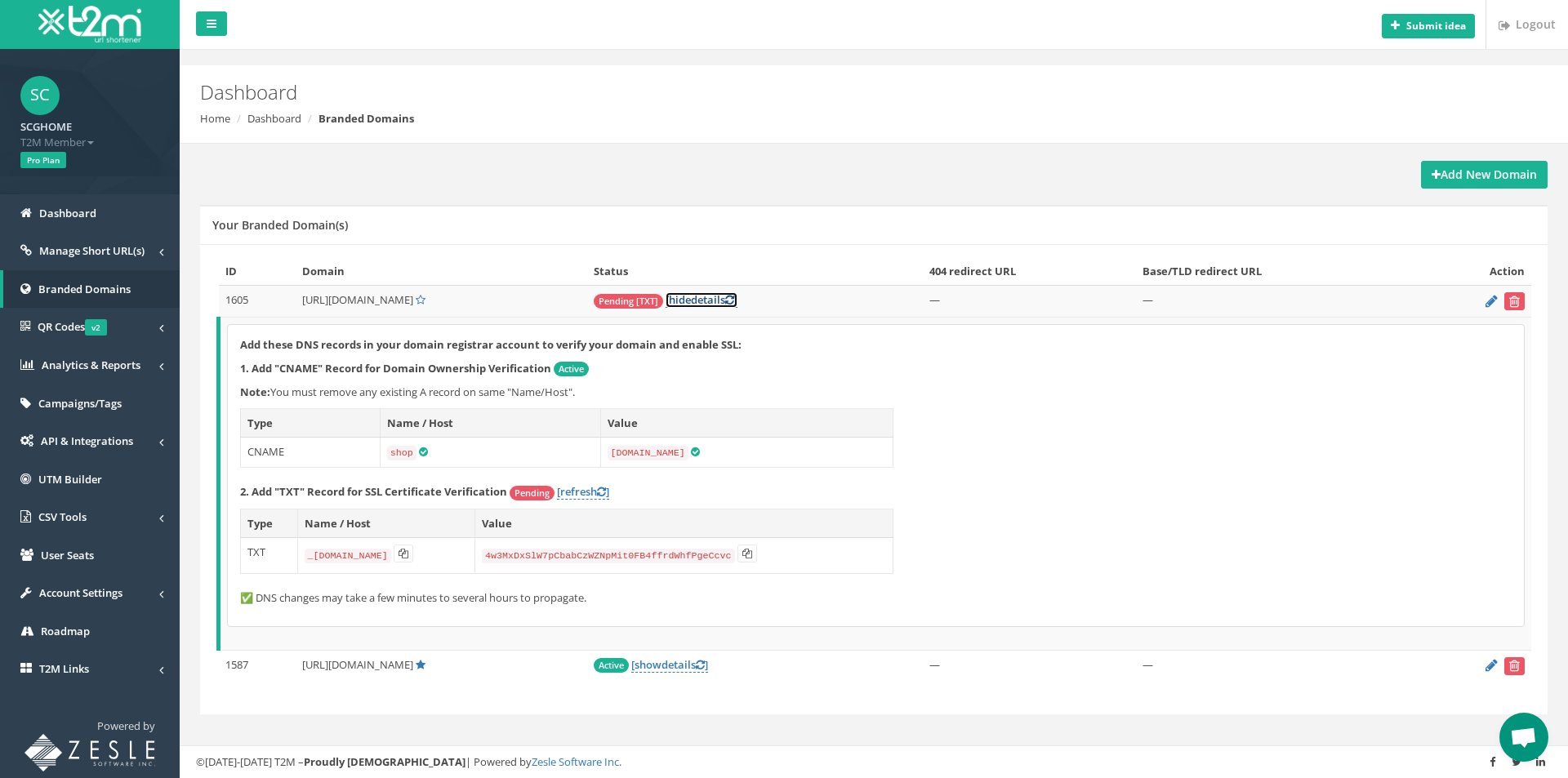
click at [727, 297] on link "[ hide details ]" at bounding box center [701, 300] width 72 height 16
